Goal: Task Accomplishment & Management: Use online tool/utility

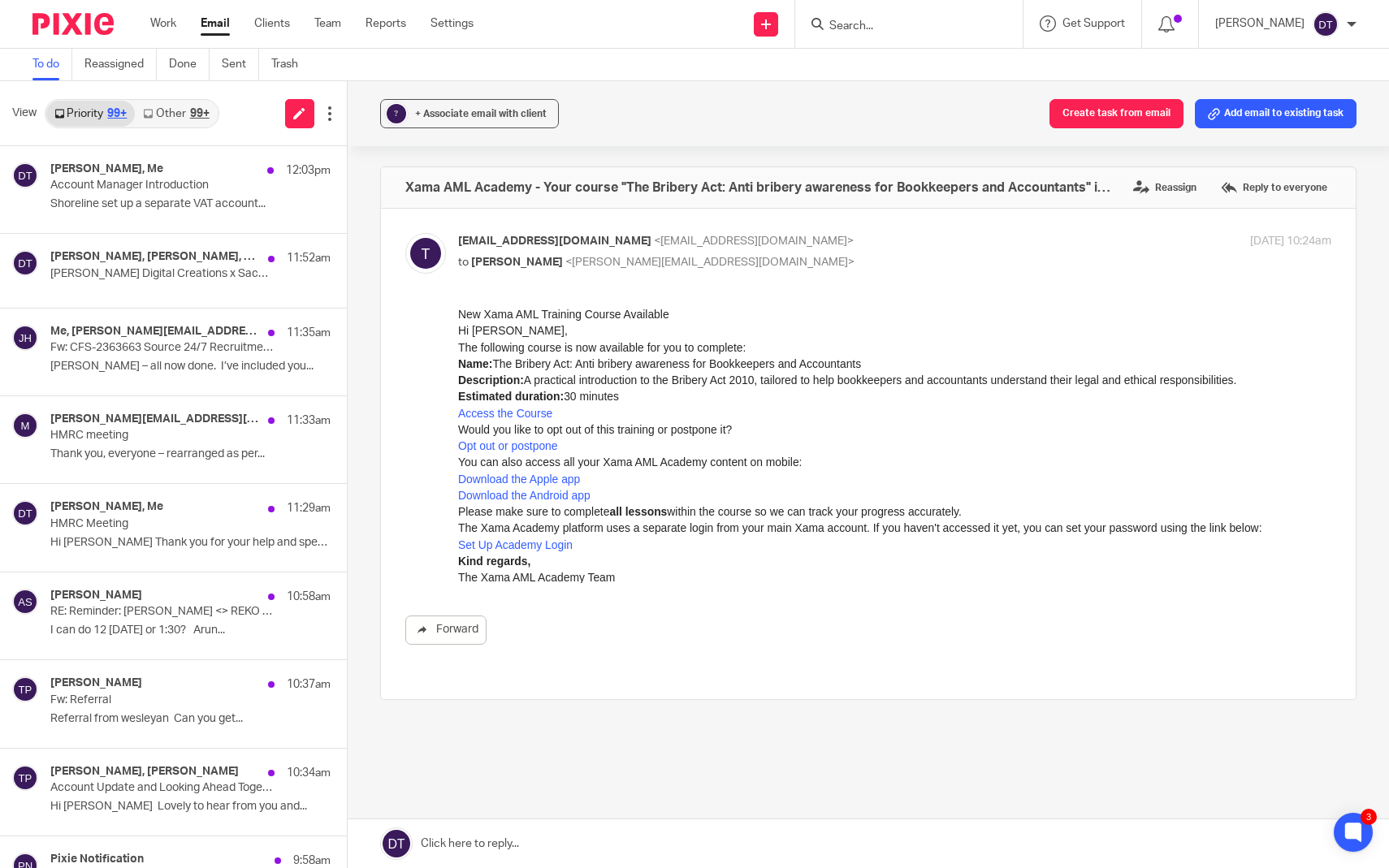
click at [869, 32] on input "Search" at bounding box center [900, 27] width 146 height 15
click at [172, 104] on link "Other 99+" at bounding box center [175, 114] width 82 height 26
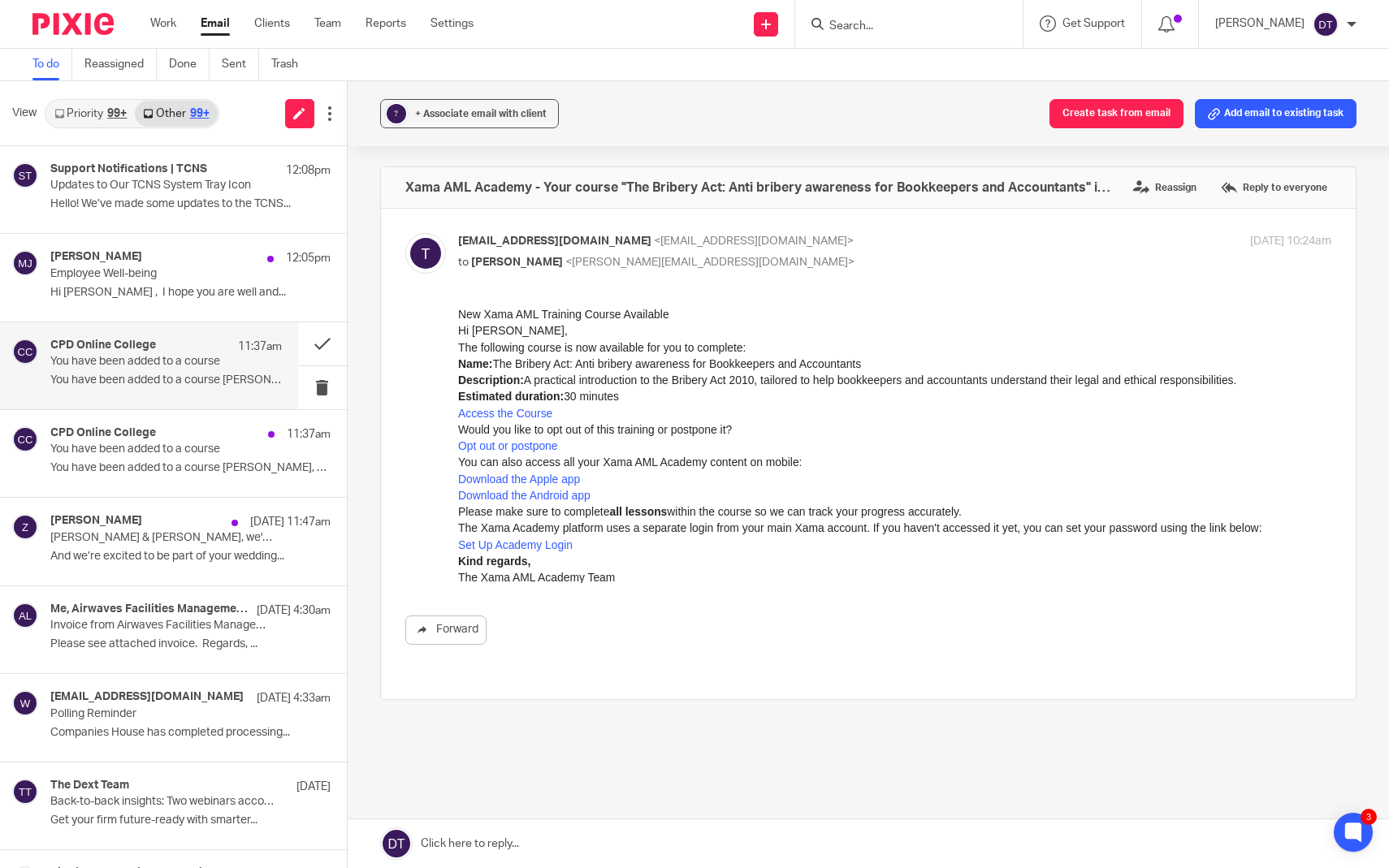
click at [140, 378] on p "You have been added to a course Deanna, you..." at bounding box center [166, 380] width 231 height 14
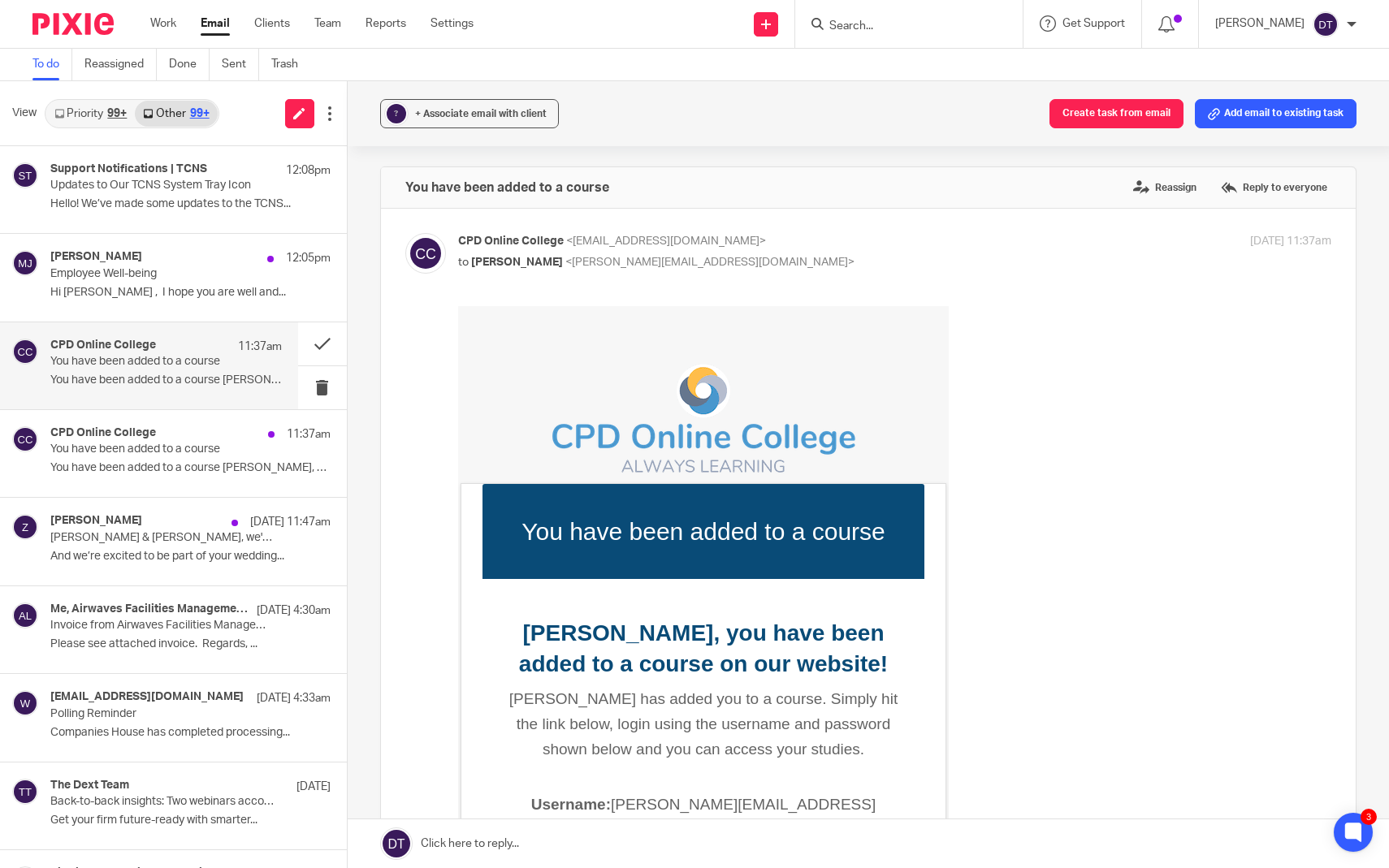
click at [112, 104] on link "Priority 99+" at bounding box center [90, 114] width 88 height 26
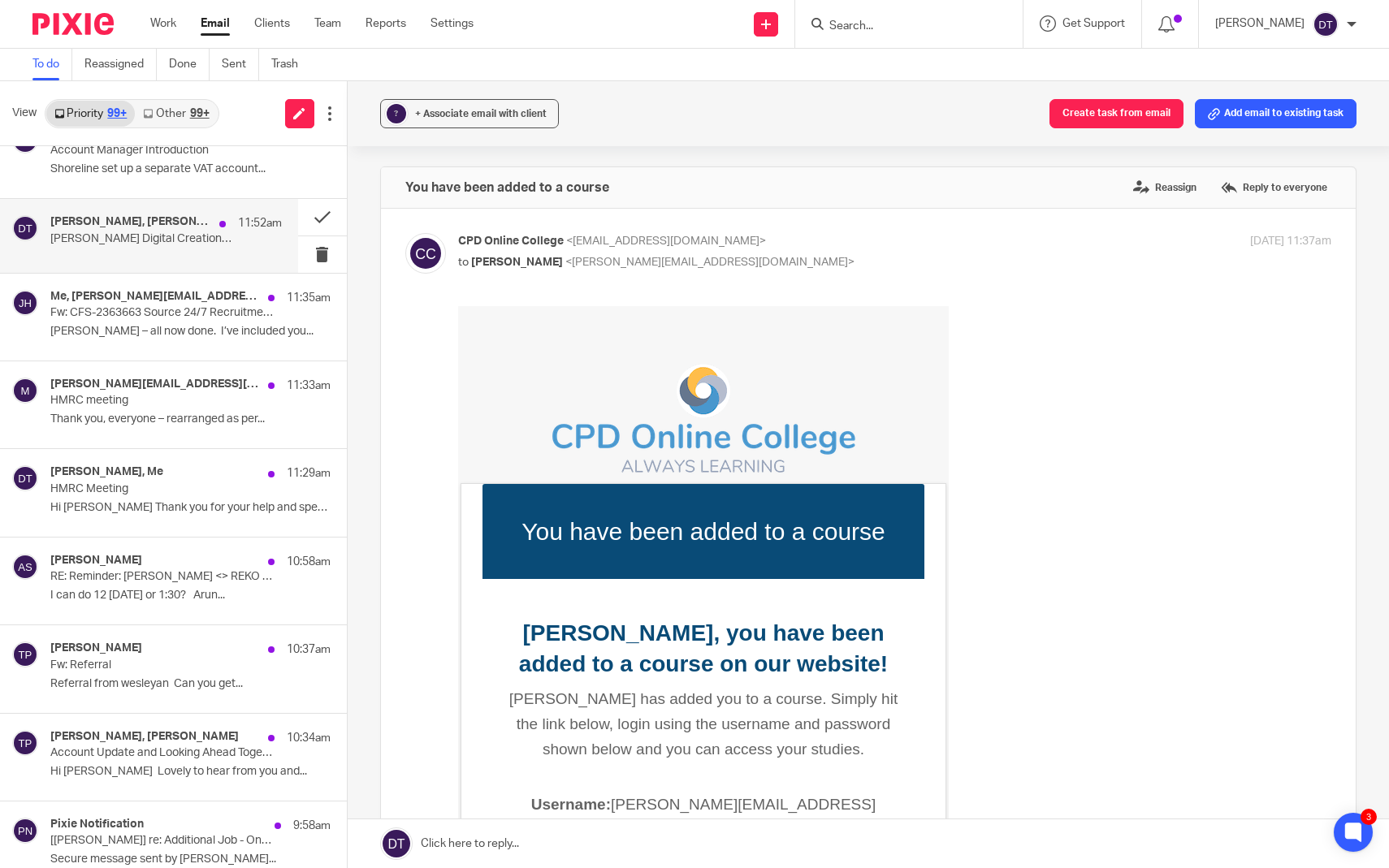
scroll to position [37, 0]
click at [232, 247] on div "Luke Racovita, Edwin Brownson, Boardroom, Me 11:52am Boothby Digital Creations …" at bounding box center [166, 234] width 231 height 40
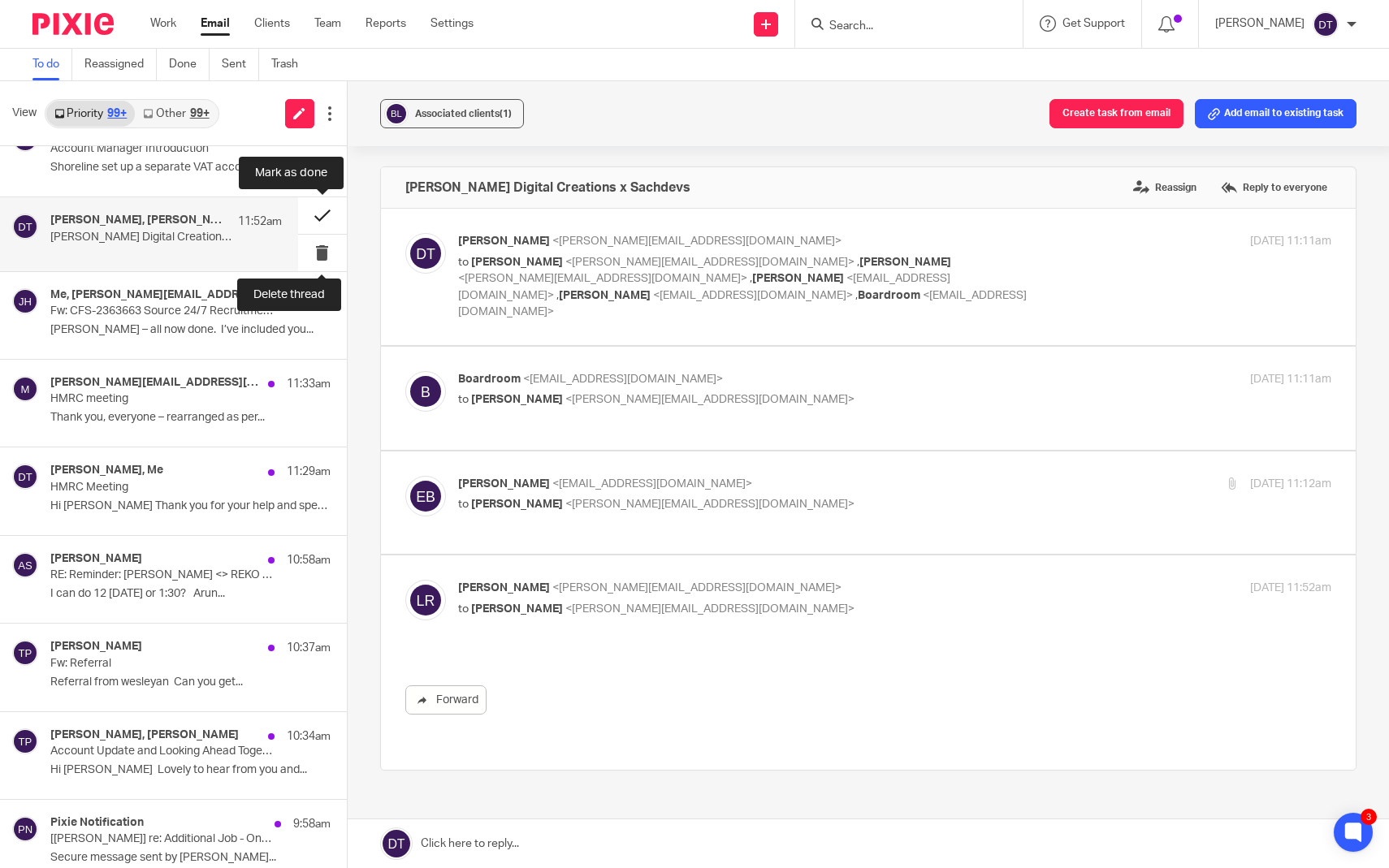
scroll to position [0, 0]
click at [323, 216] on button at bounding box center [322, 216] width 49 height 37
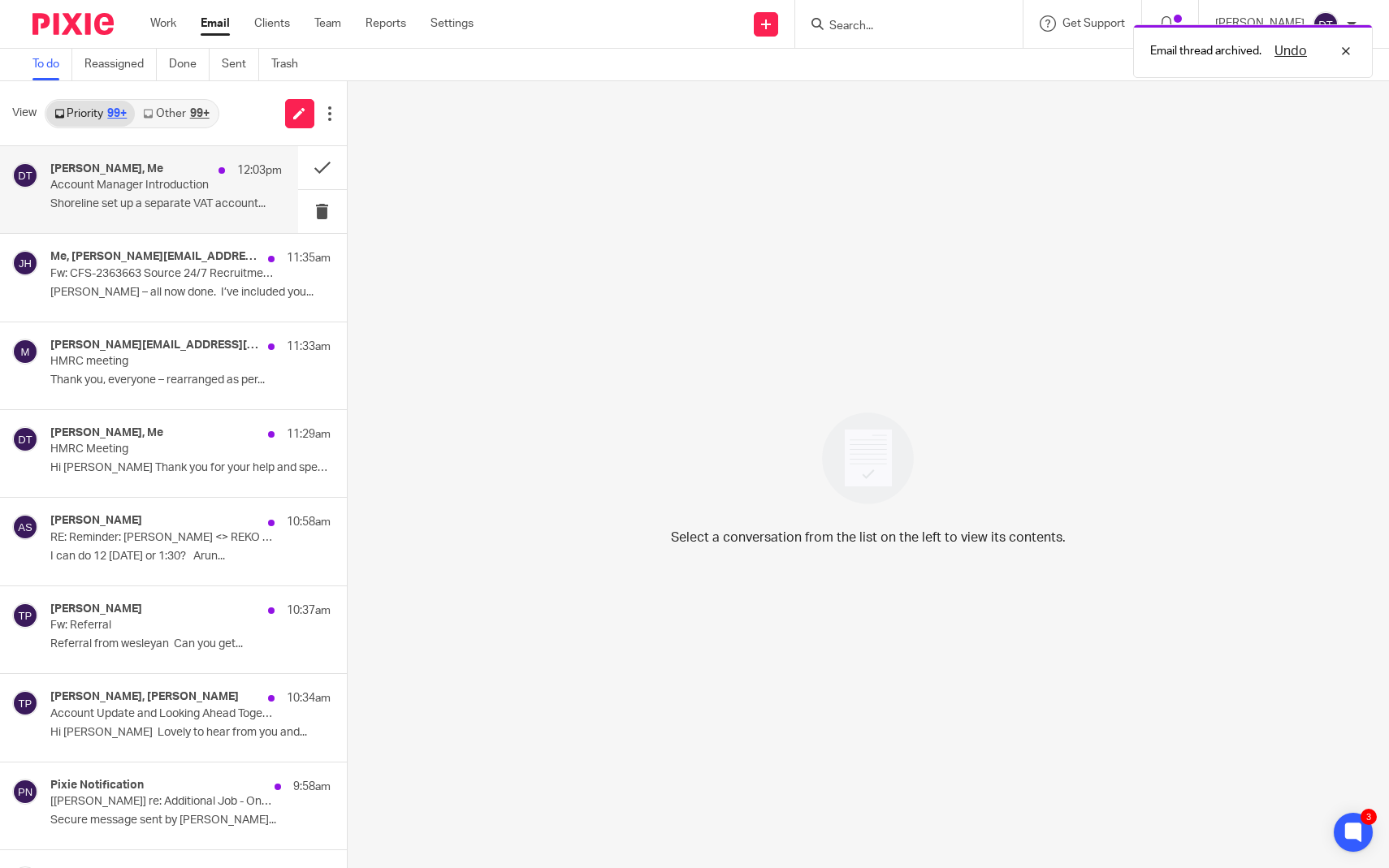
click at [177, 201] on p "Shoreline set up a separate VAT account..." at bounding box center [166, 204] width 231 height 14
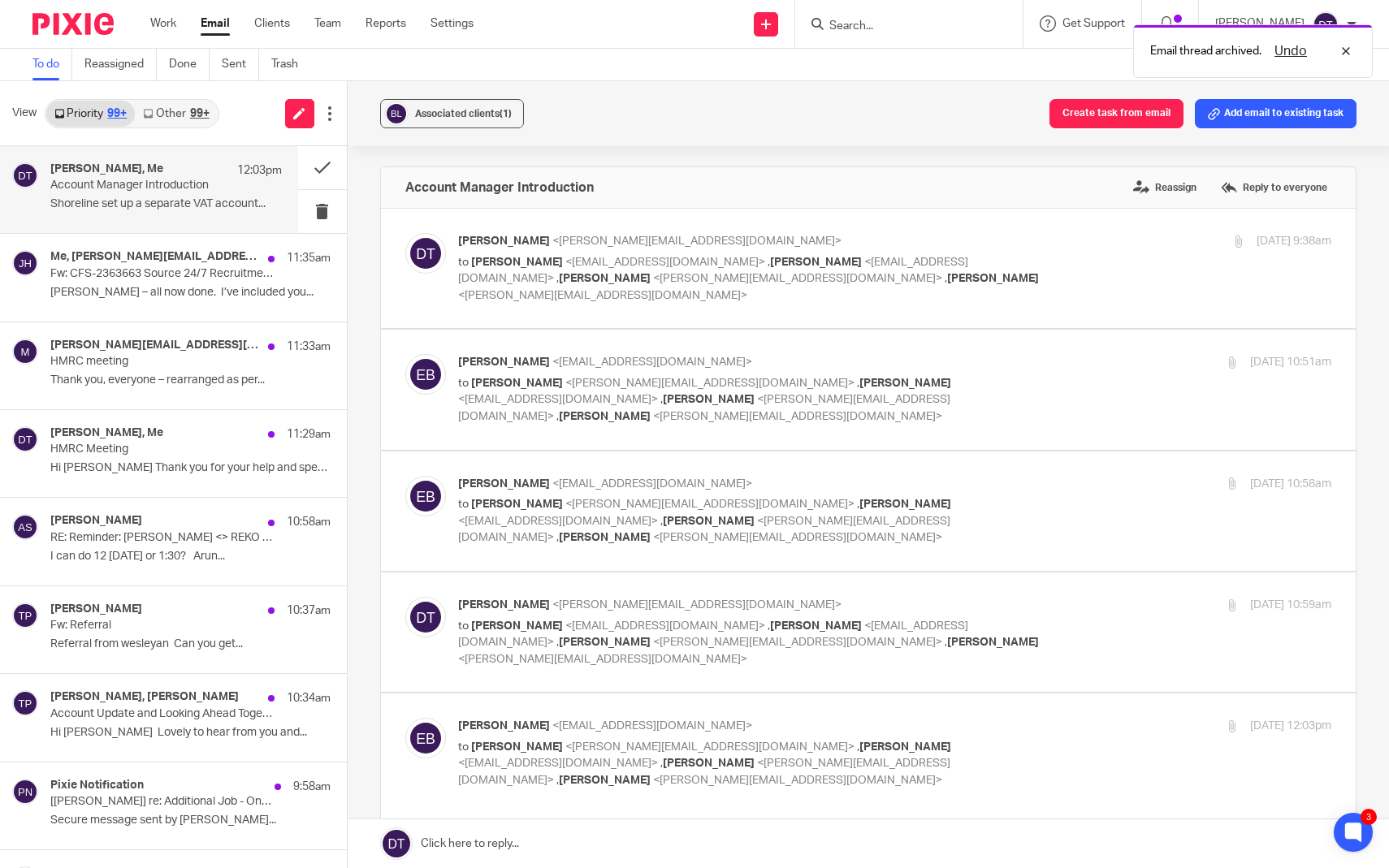
click at [856, 19] on div "Email thread archived. Undo" at bounding box center [1033, 47] width 678 height 61
click at [858, 23] on div "Email thread archived. Undo" at bounding box center [1033, 47] width 678 height 61
click at [877, 30] on div "Email thread archived. Undo" at bounding box center [1033, 47] width 678 height 61
click at [872, 31] on input "Search" at bounding box center [900, 27] width 146 height 15
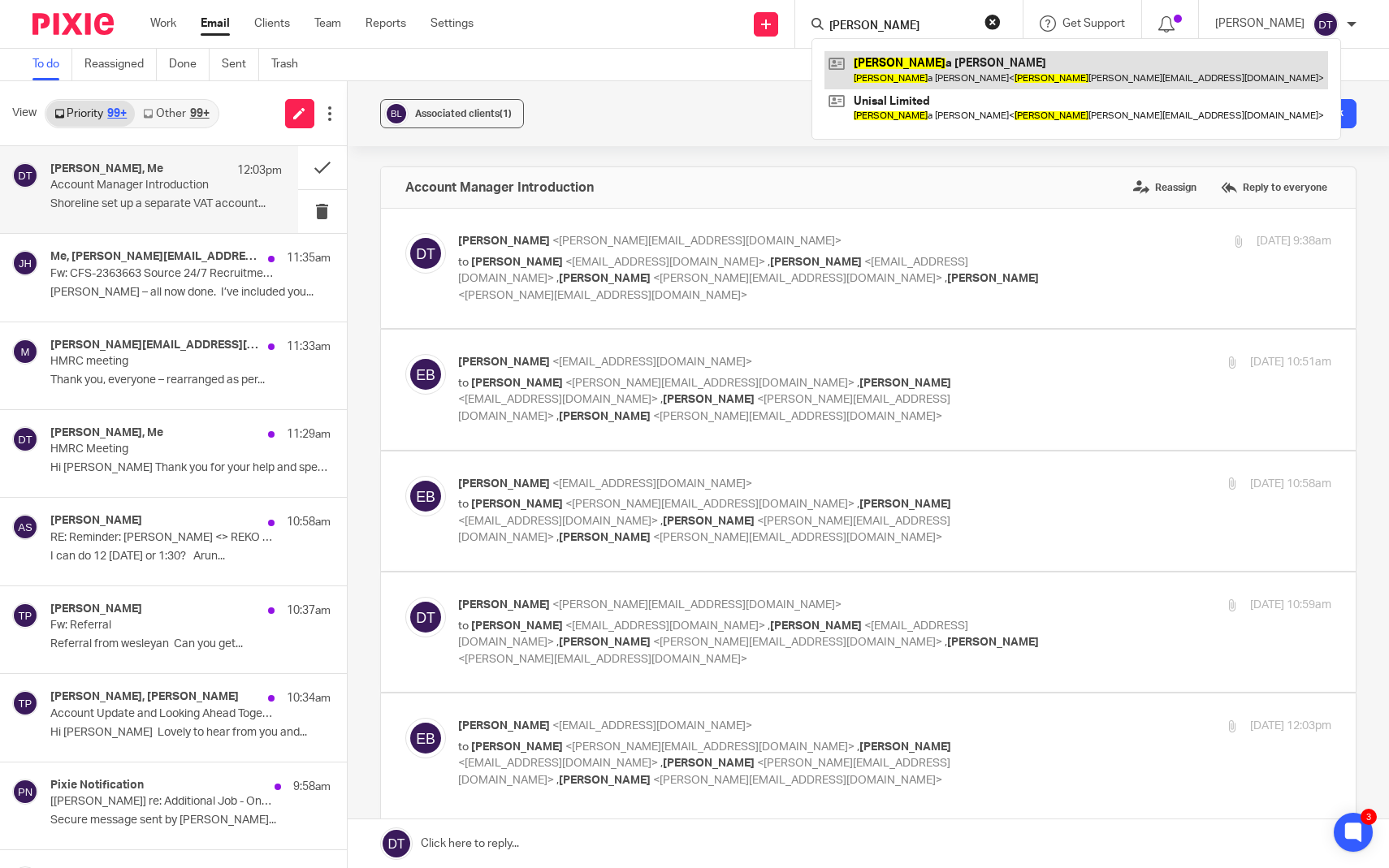
type input "avik"
click at [898, 53] on link at bounding box center [1076, 70] width 503 height 38
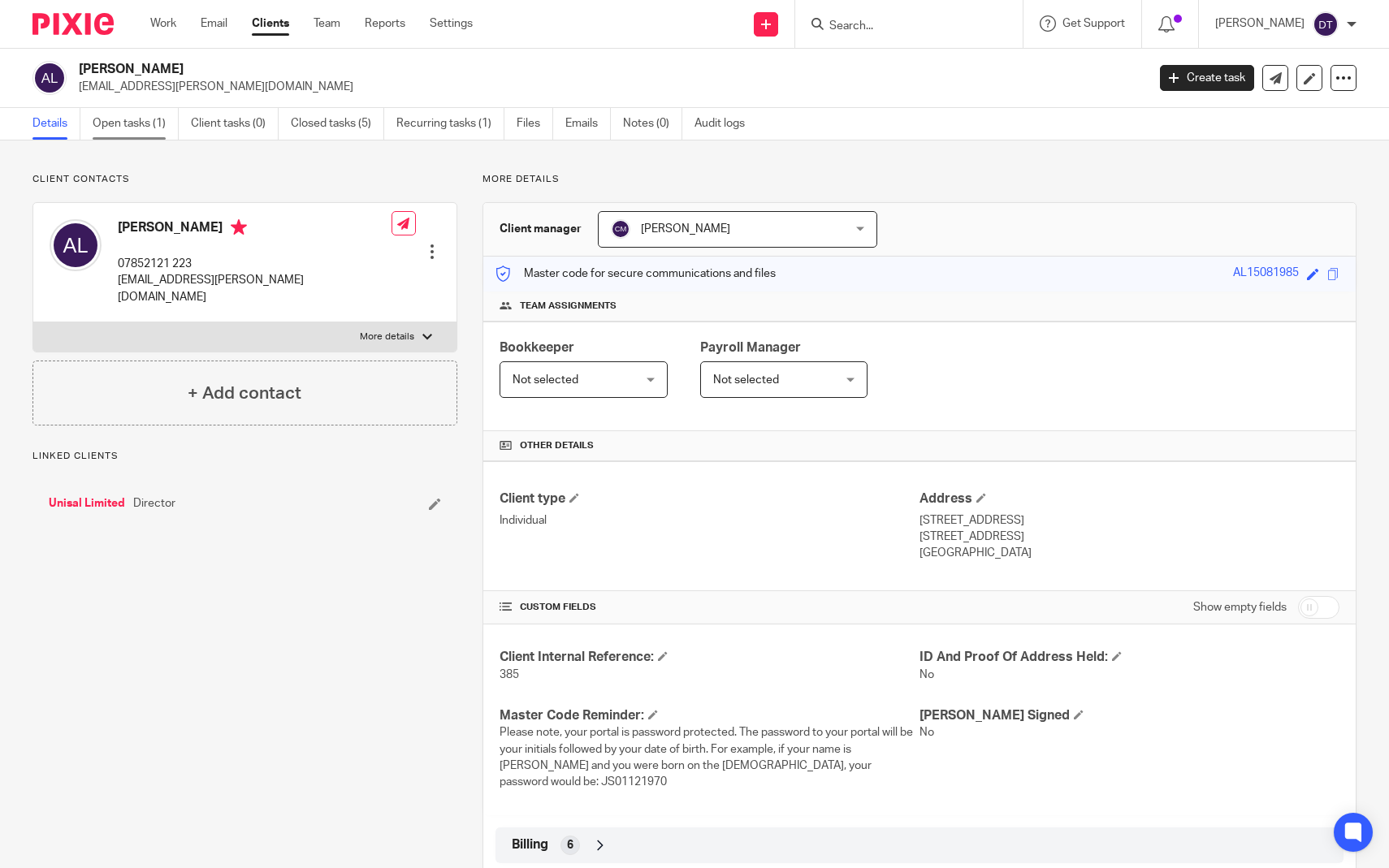
click at [154, 134] on link "Open tasks (1)" at bounding box center [136, 124] width 86 height 32
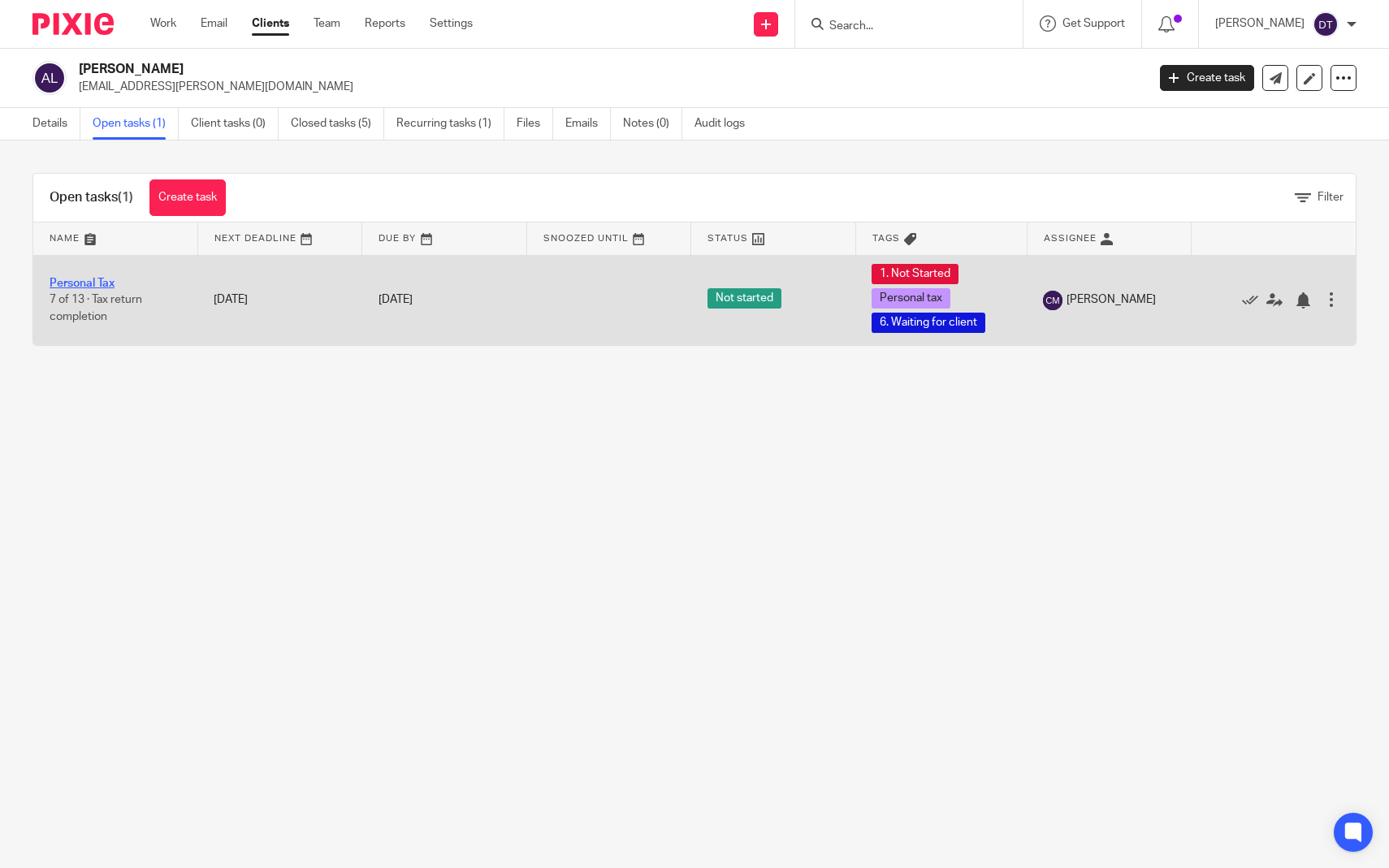
click at [85, 278] on link "Personal Tax" at bounding box center [82, 284] width 65 height 11
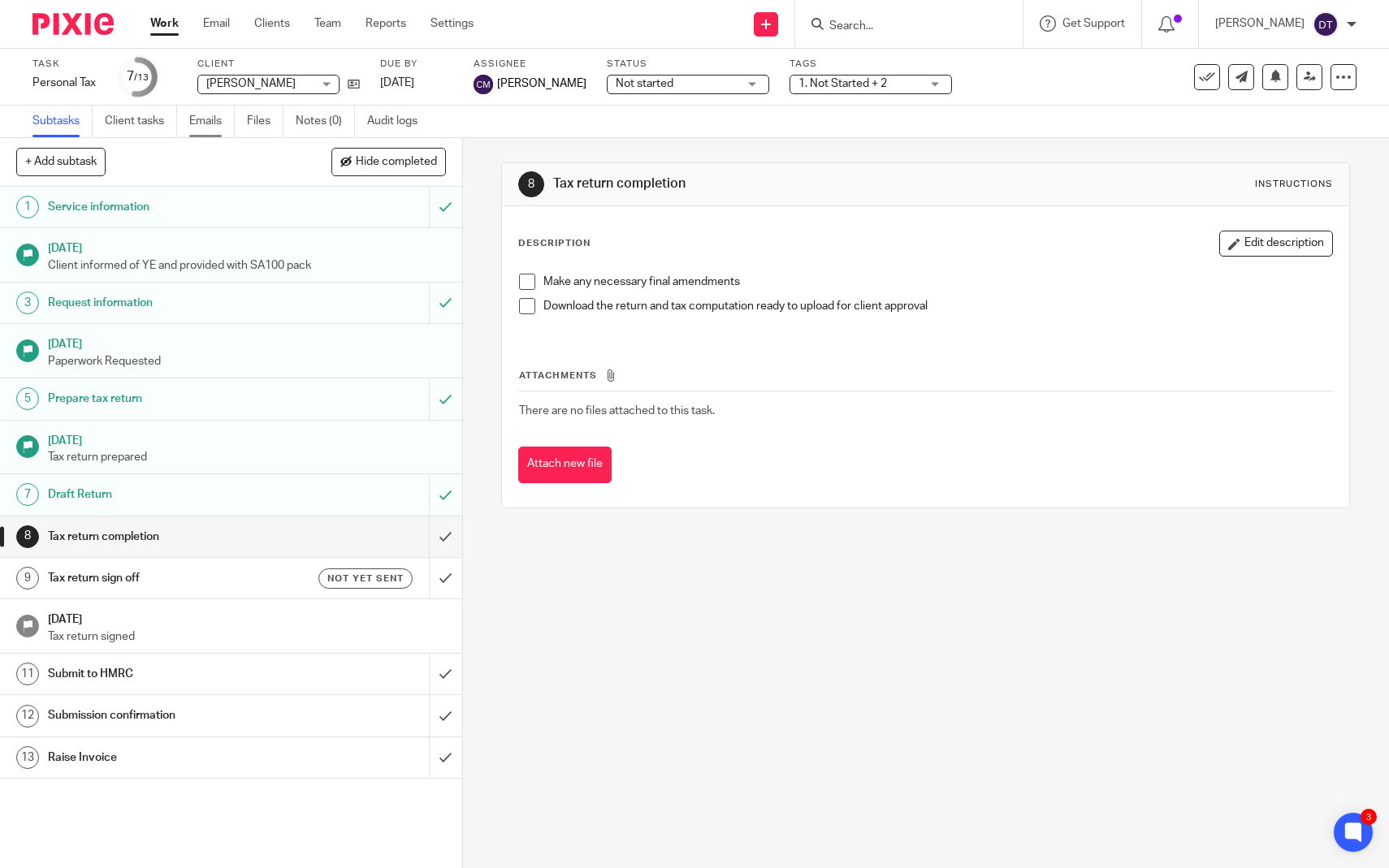
click at [224, 125] on link "Emails" at bounding box center [212, 121] width 46 height 32
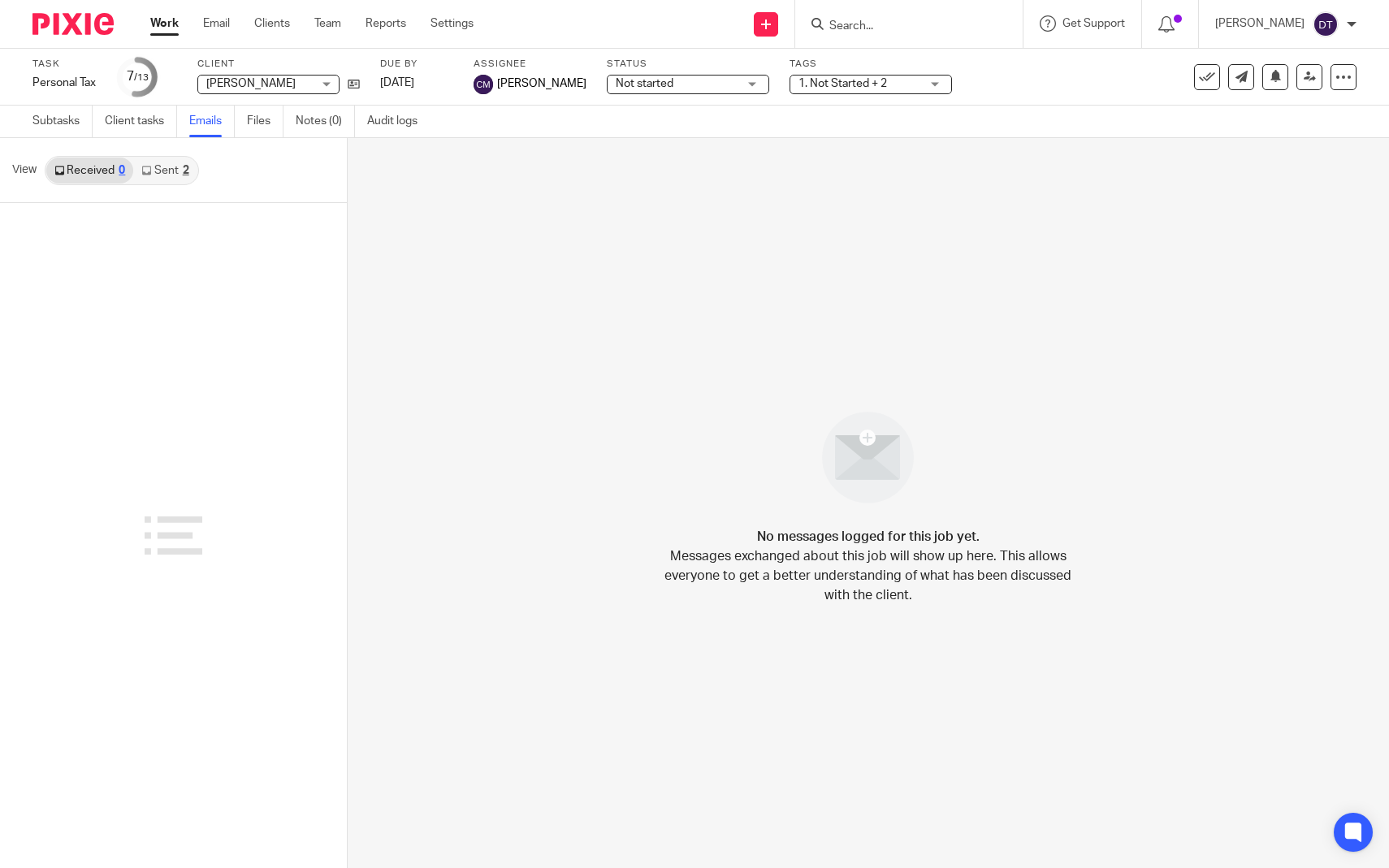
click at [173, 165] on link "Sent 2" at bounding box center [164, 171] width 63 height 26
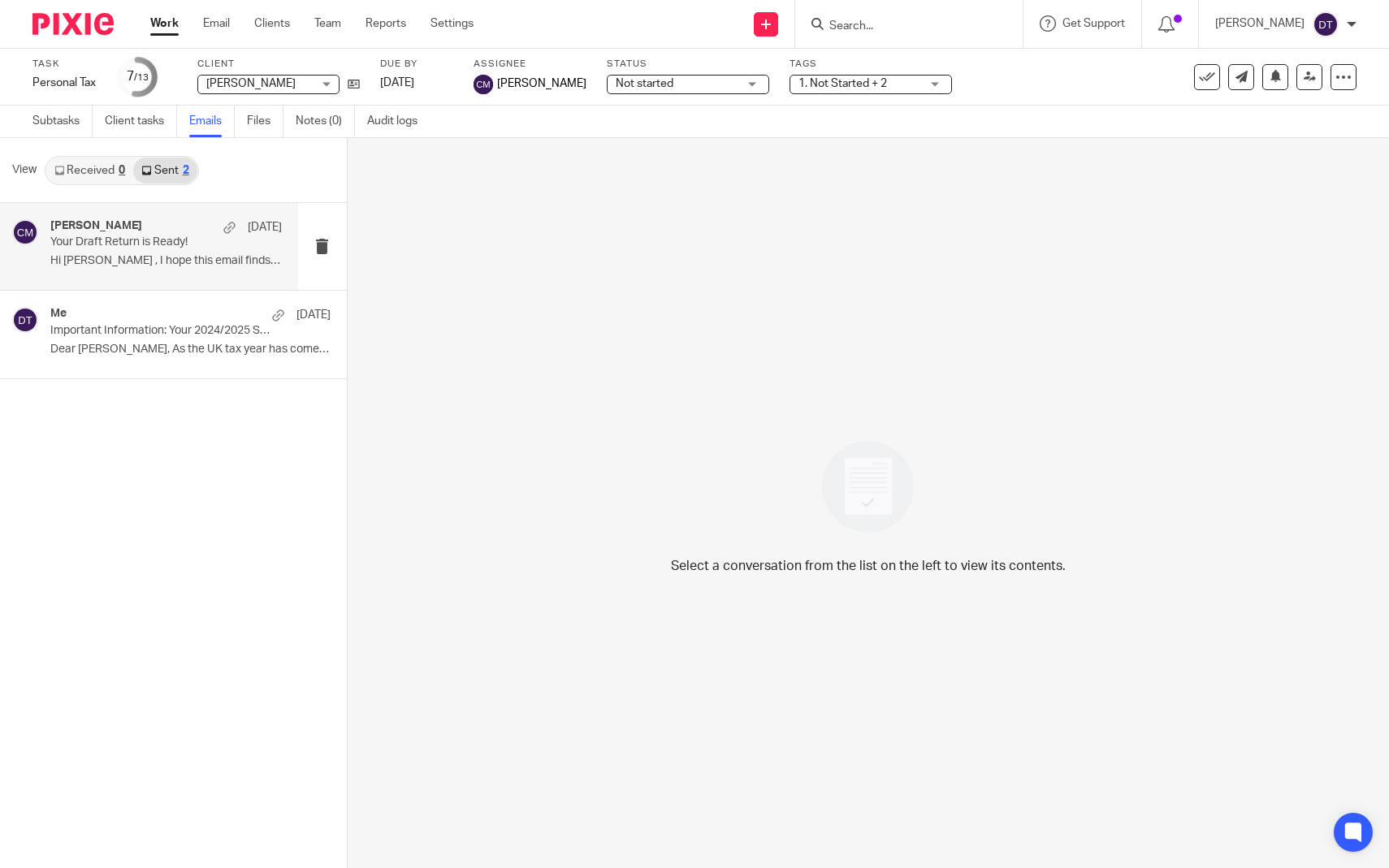
click at [217, 275] on div "[PERSON_NAME] [DATE] Your Draft Return is Ready! Hi [PERSON_NAME] , I hope this…" at bounding box center [149, 246] width 298 height 87
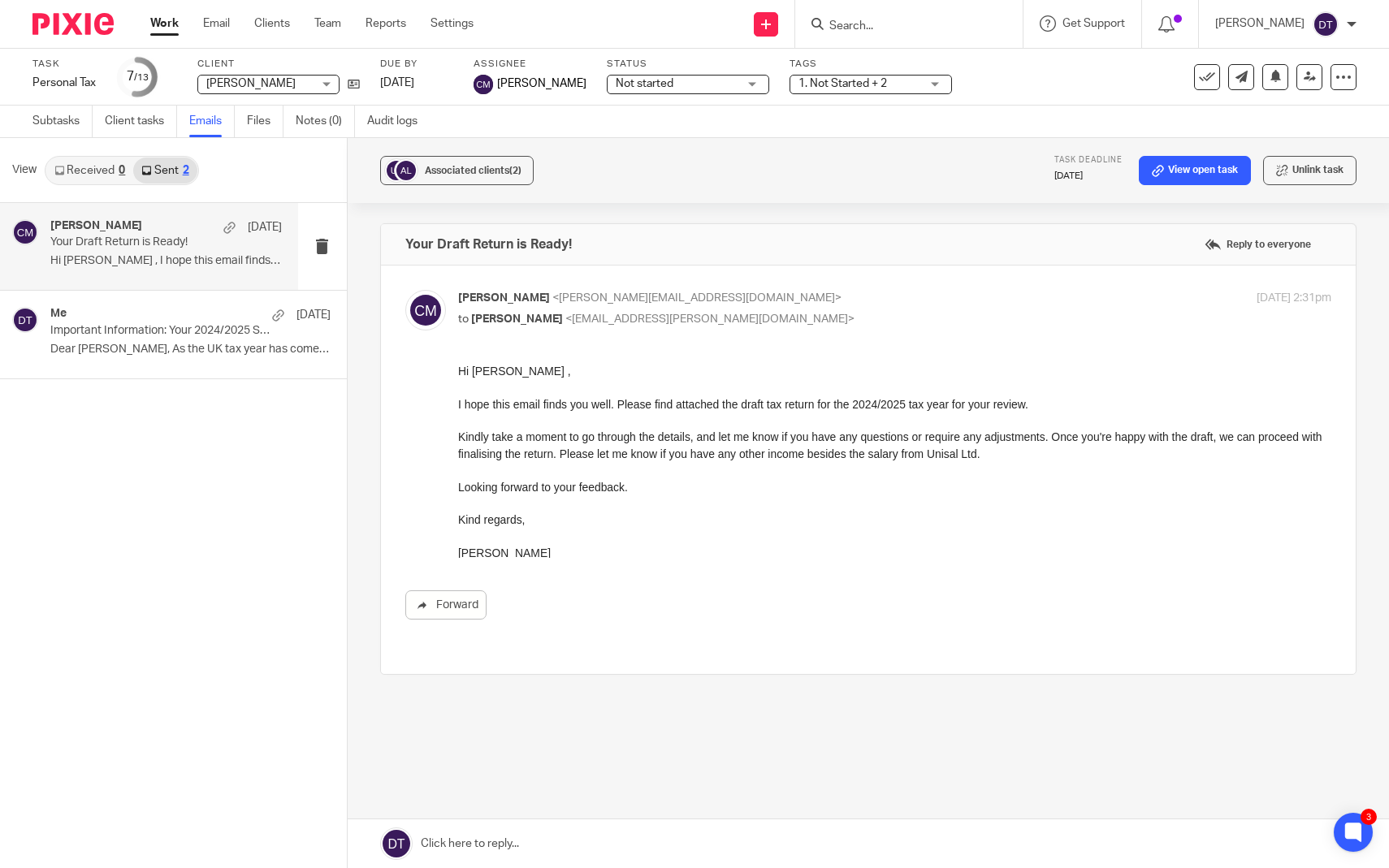
click at [182, 249] on p "Your Draft Return is Ready!" at bounding box center [143, 242] width 185 height 14
click at [879, 29] on input "Search" at bounding box center [900, 27] width 146 height 15
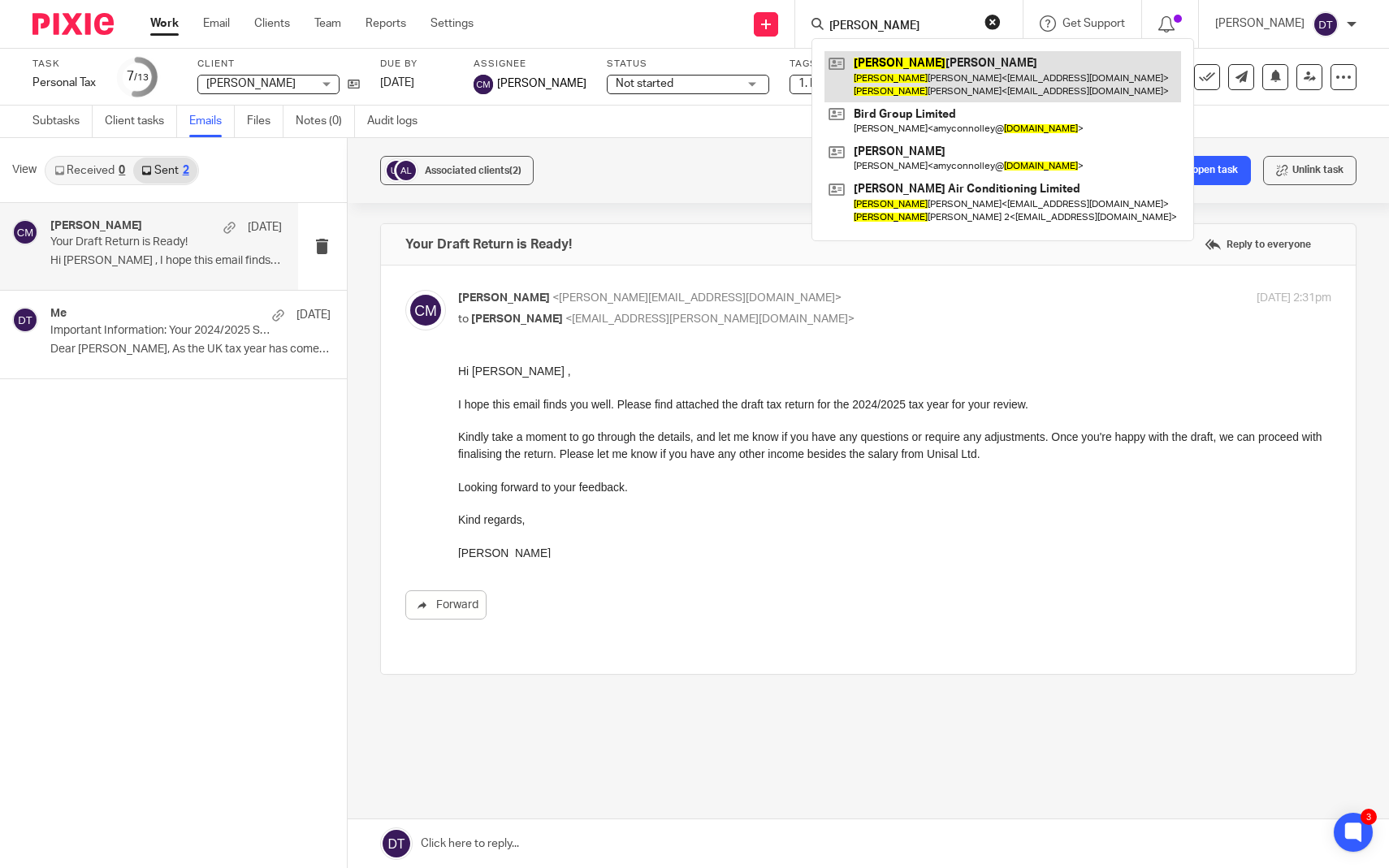
type input "malcom"
click at [889, 73] on link at bounding box center [1003, 76] width 356 height 50
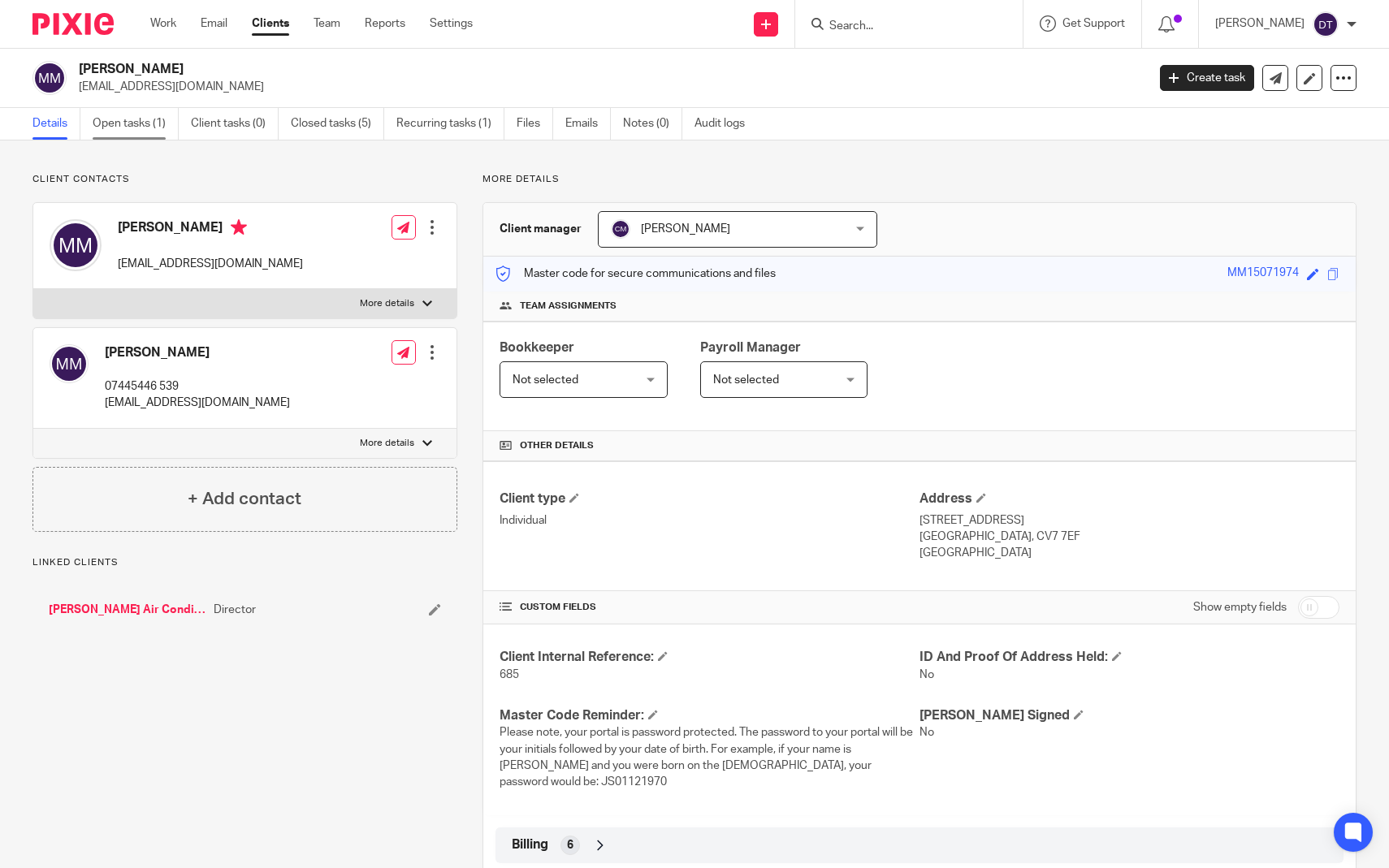
click at [140, 126] on link "Open tasks (1)" at bounding box center [136, 124] width 86 height 32
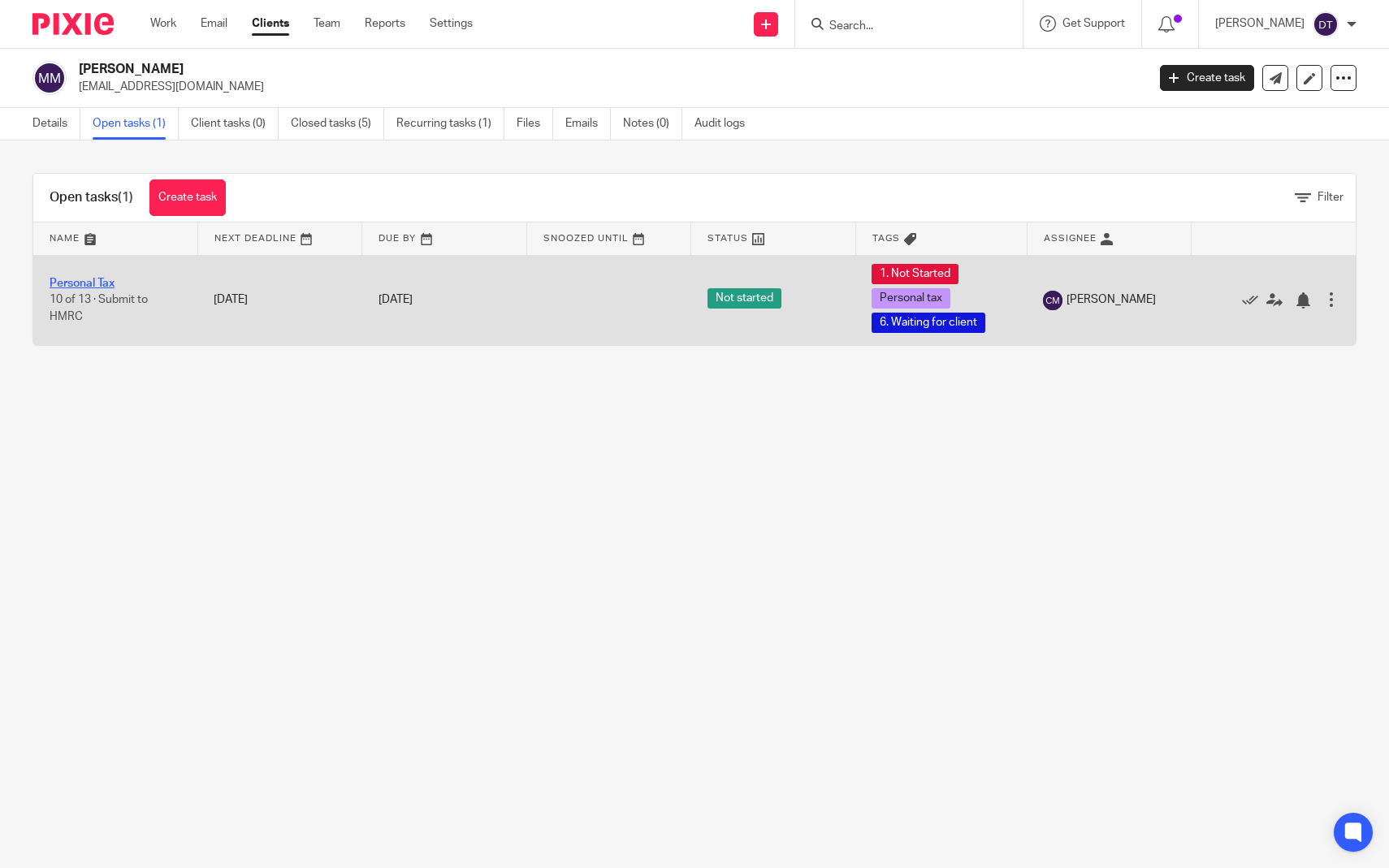
click at [84, 279] on link "Personal Tax" at bounding box center [82, 284] width 65 height 11
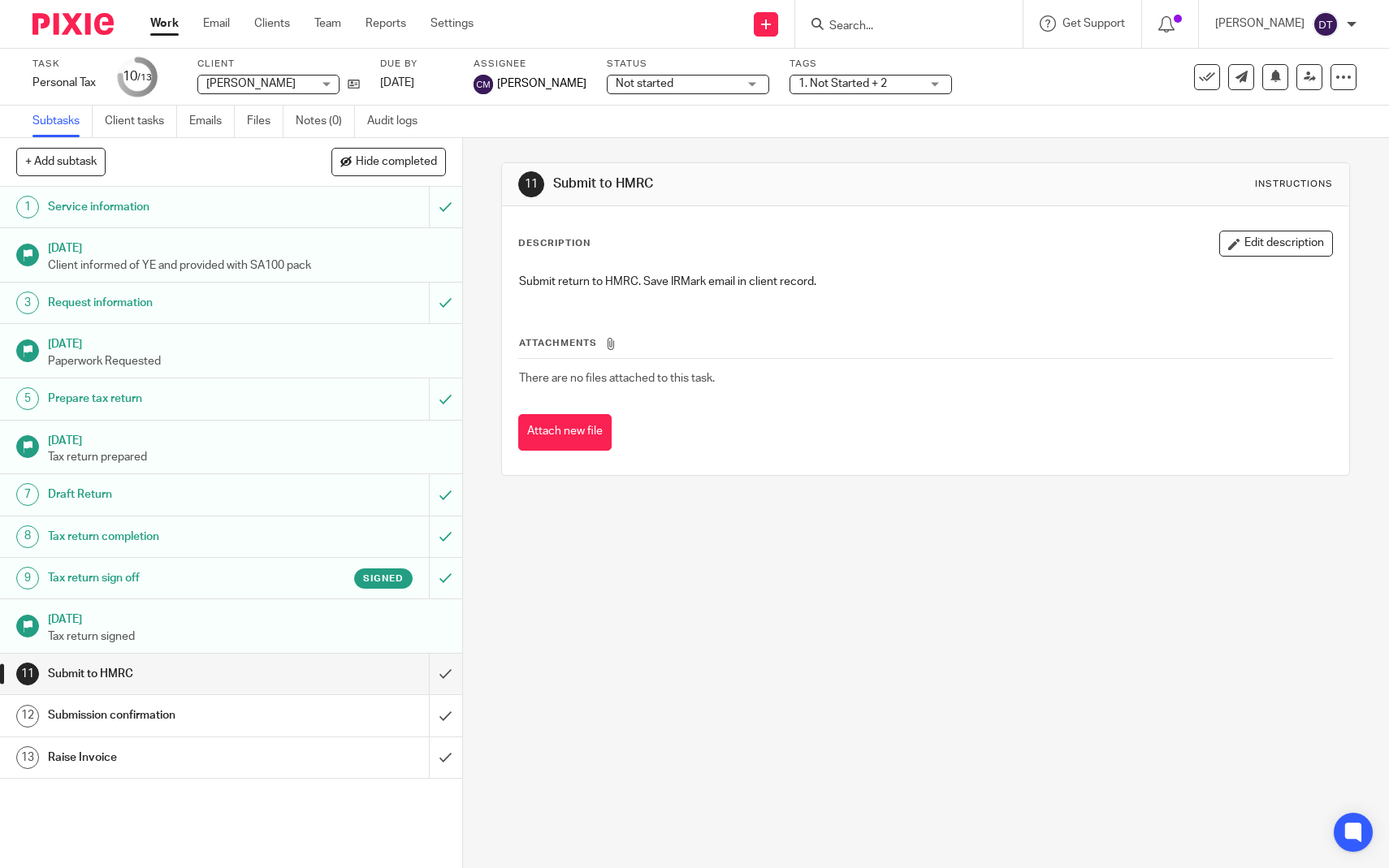
click at [140, 584] on h1 "Tax return sign off" at bounding box center [169, 578] width 243 height 25
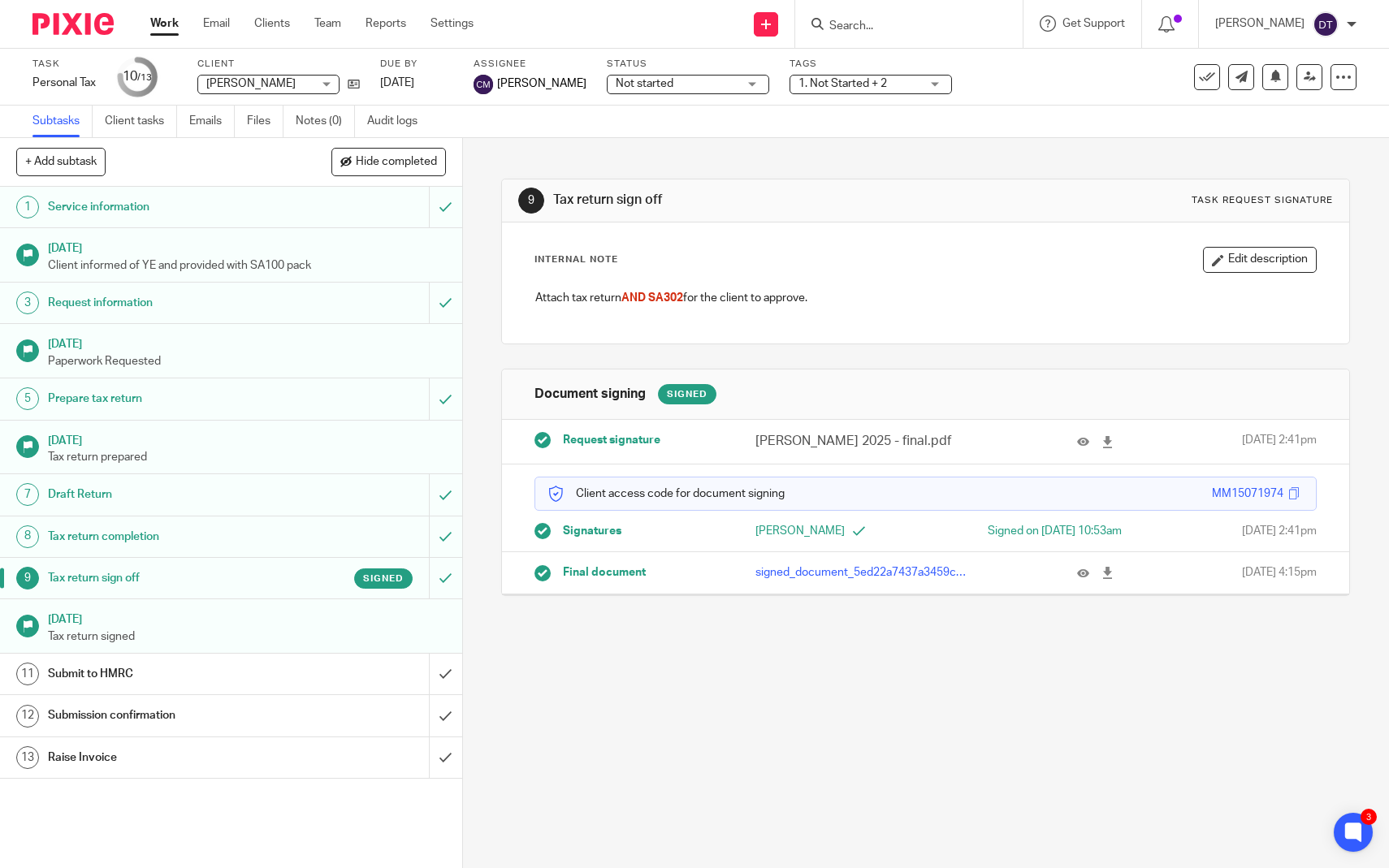
click at [883, 28] on input "Search" at bounding box center [900, 27] width 146 height 15
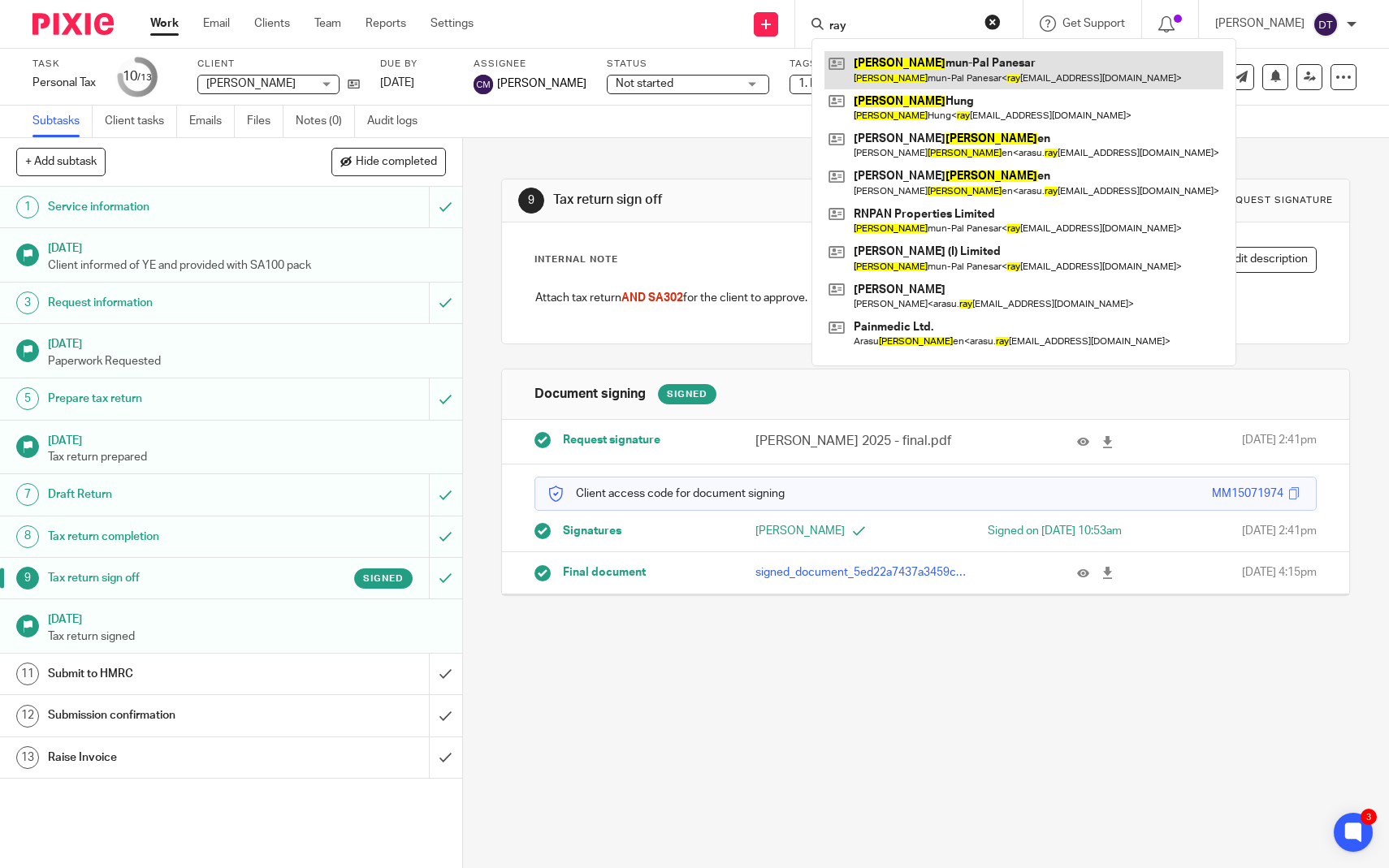
type input "ray"
click at [956, 61] on link at bounding box center [1024, 70] width 398 height 38
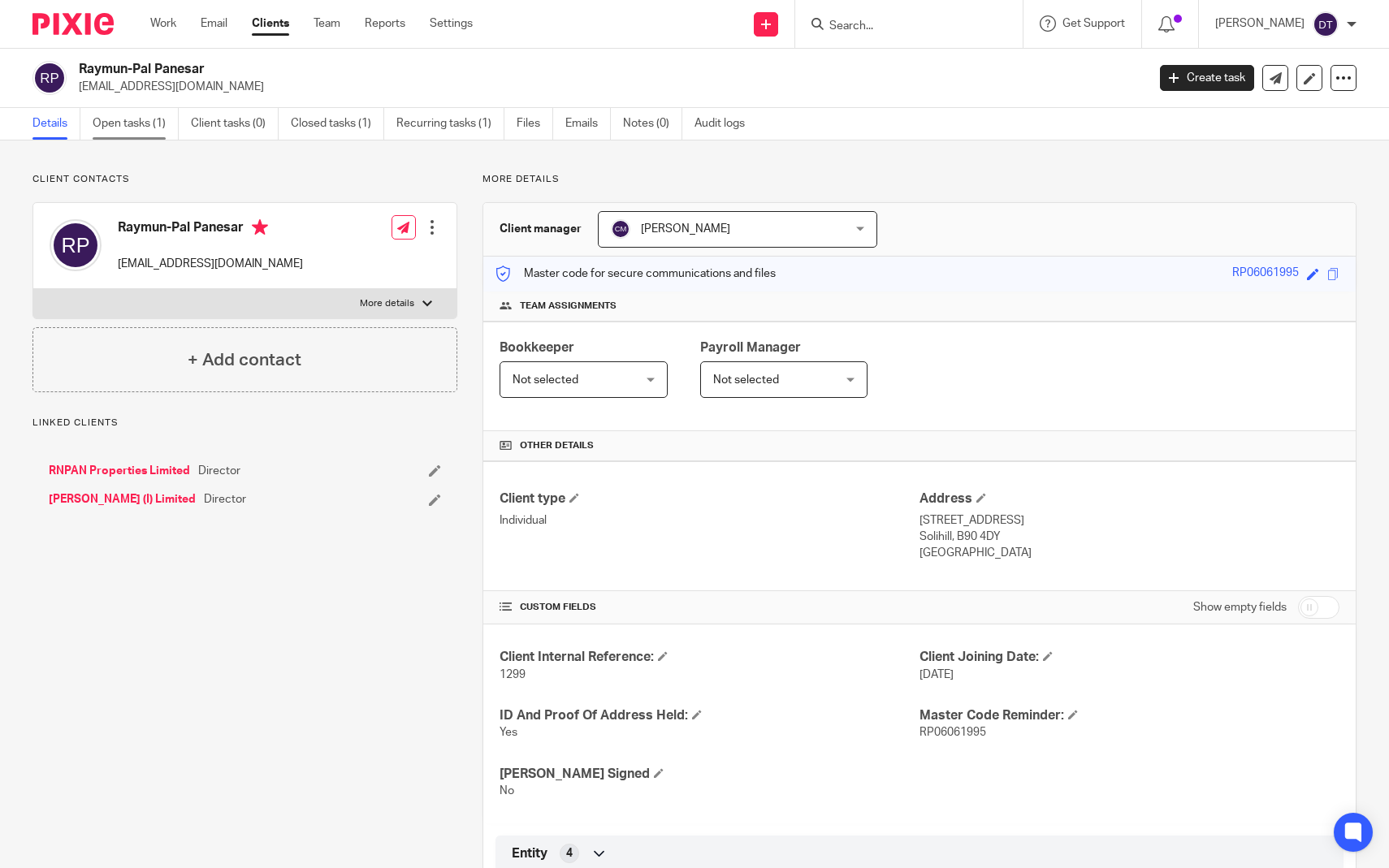
click at [130, 130] on link "Open tasks (1)" at bounding box center [136, 124] width 86 height 32
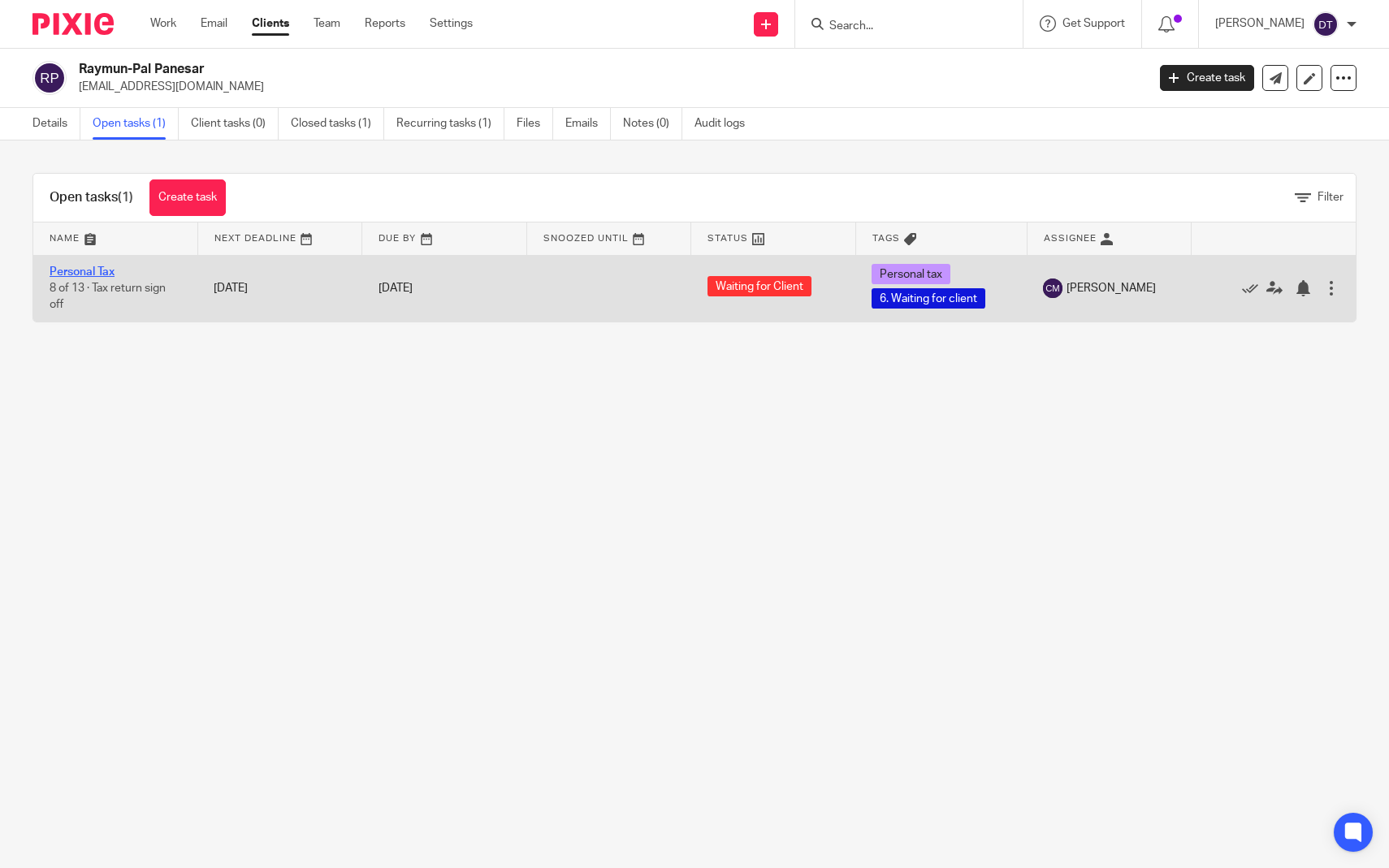
click at [91, 266] on link "Personal Tax" at bounding box center [82, 272] width 65 height 11
click at [91, 272] on link "Personal Tax" at bounding box center [82, 272] width 65 height 11
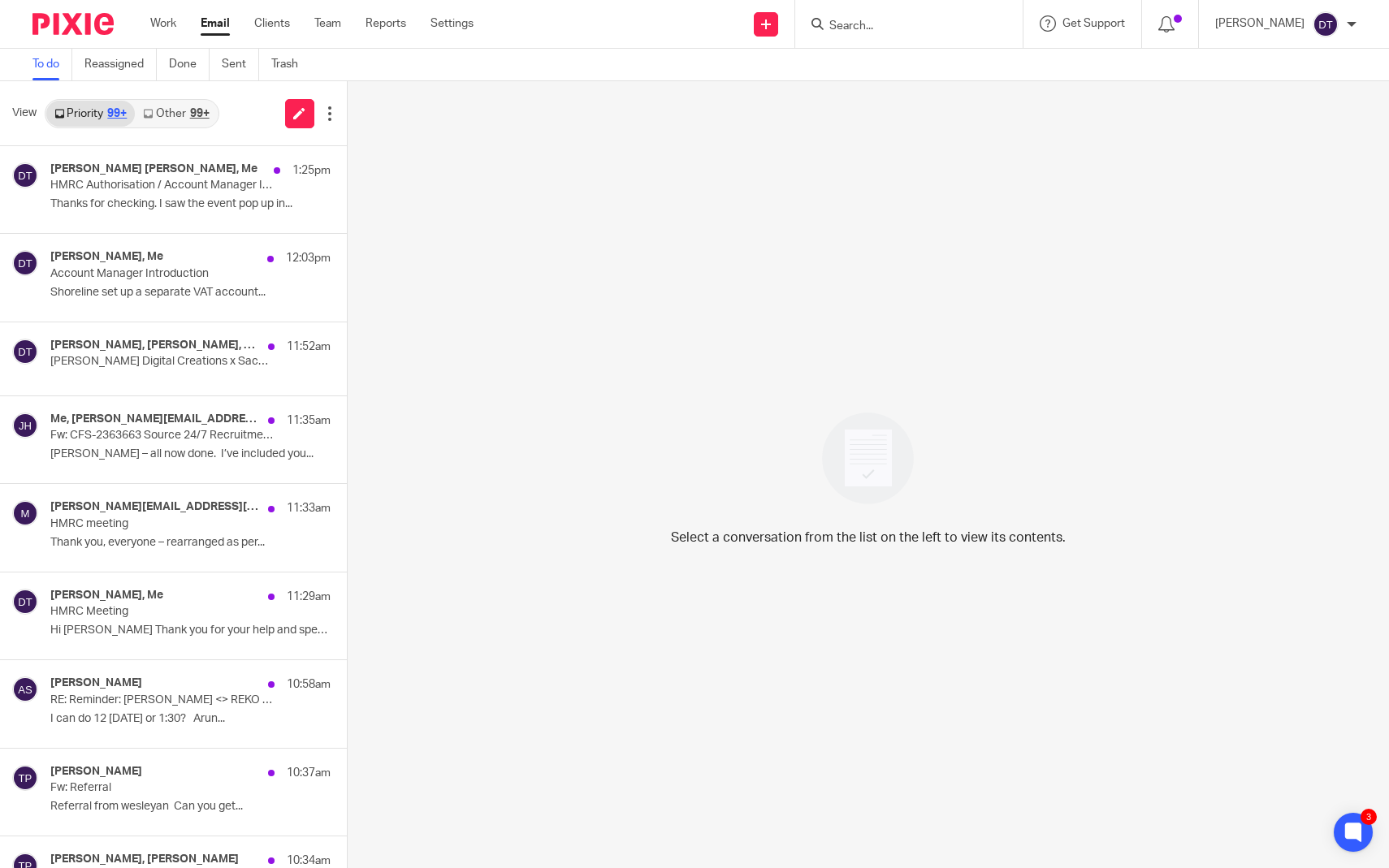
click at [857, 26] on input "Search" at bounding box center [900, 27] width 146 height 15
